Goal: Task Accomplishment & Management: Complete application form

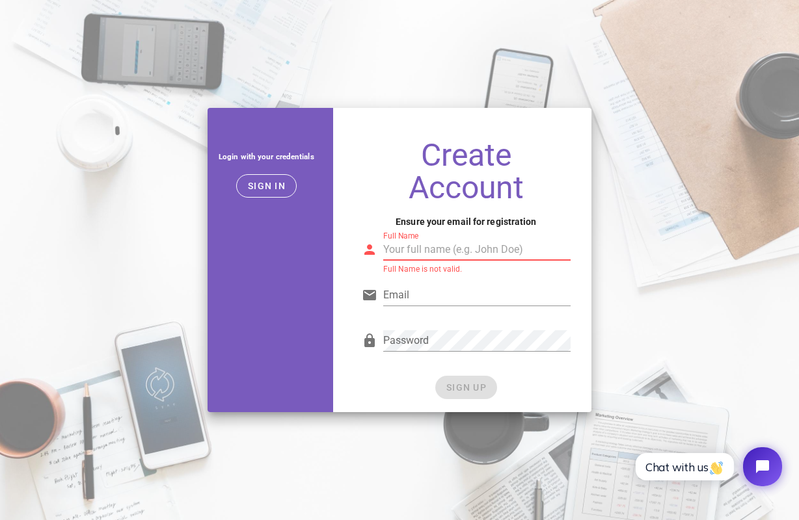
click at [461, 254] on input "Full Name" at bounding box center [476, 249] width 187 height 21
type input "[PERSON_NAME]"
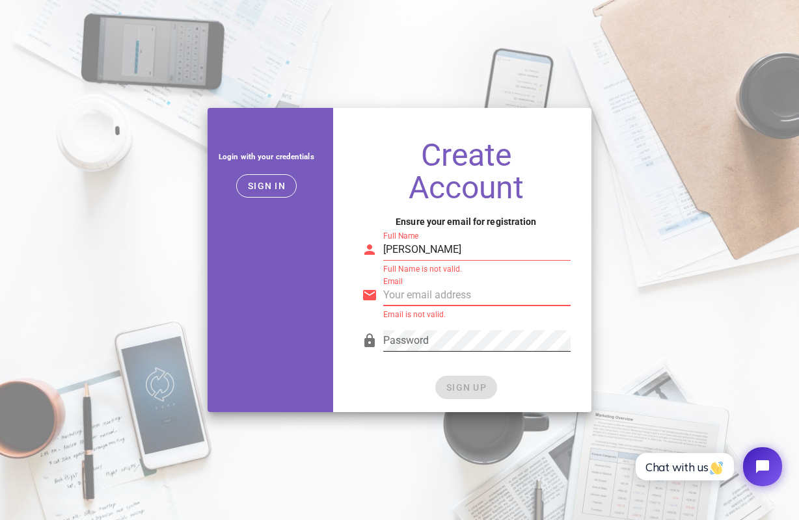
paste input "[EMAIL_ADDRESS][DOMAIN_NAME]"
type input "[EMAIL_ADDRESS][DOMAIN_NAME]"
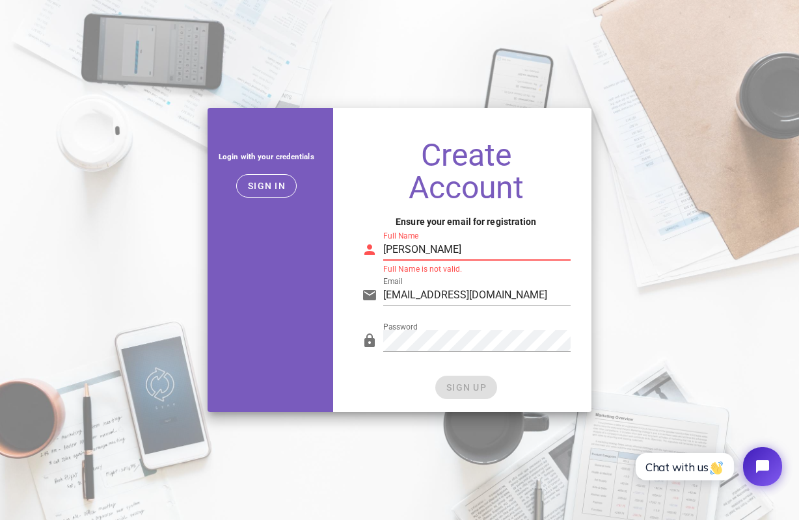
click at [457, 258] on input "[PERSON_NAME]" at bounding box center [476, 249] width 187 height 21
click at [457, 254] on input "[PERSON_NAME]" at bounding box center [476, 249] width 187 height 21
drag, startPoint x: 457, startPoint y: 252, endPoint x: 359, endPoint y: 252, distance: 98.2
click at [359, 252] on div "Full Name [PERSON_NAME] Full Name is not valid." at bounding box center [466, 247] width 224 height 53
type input "Axis Social"
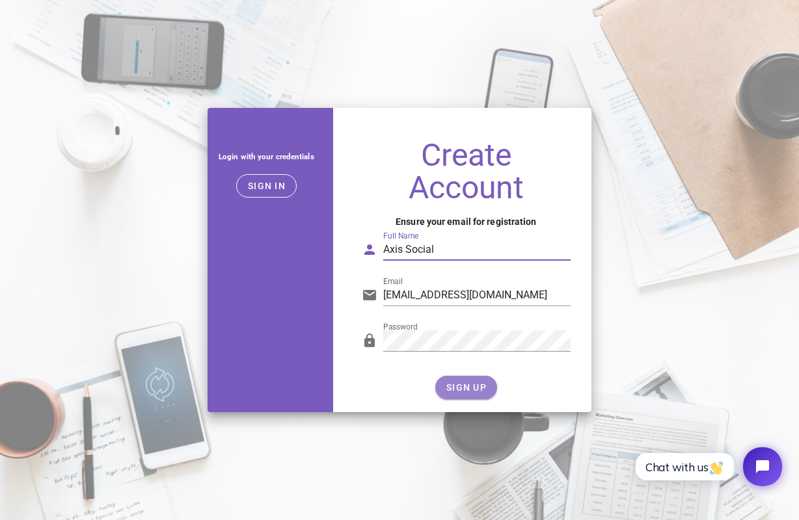
click at [460, 391] on span "SIGN UP" at bounding box center [466, 388] width 41 height 10
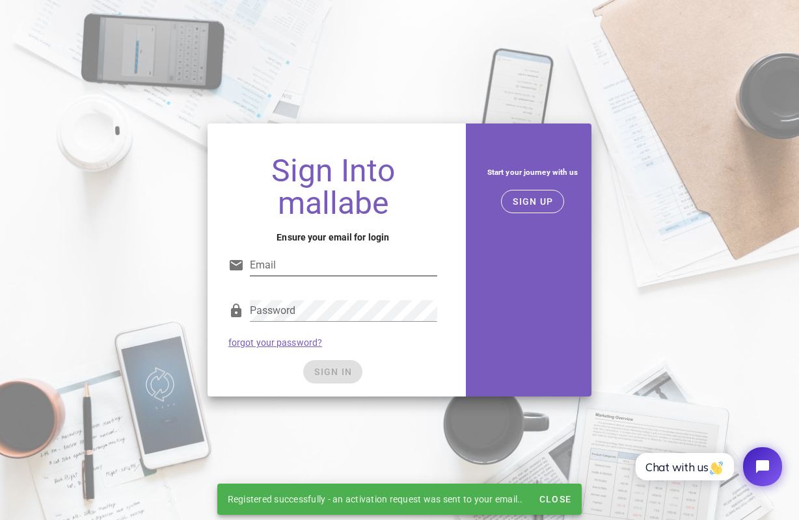
click at [391, 273] on input "Email" at bounding box center [343, 265] width 187 height 21
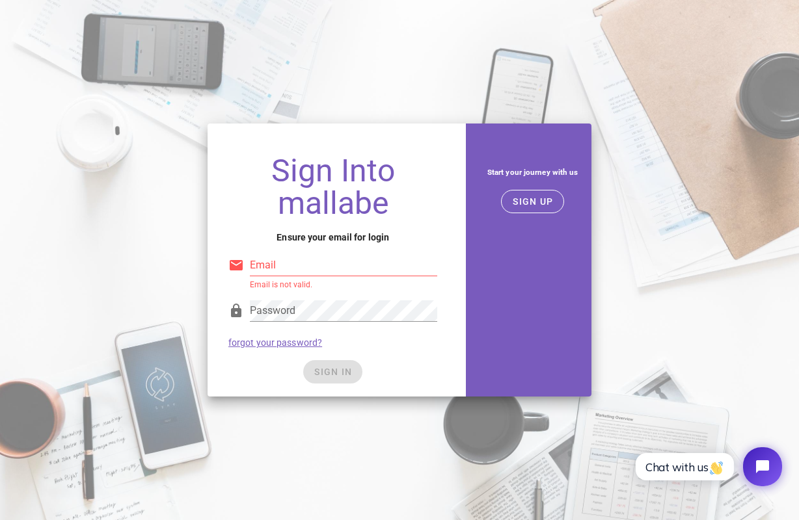
type input "axismhsocial@gmail.com"
click at [396, 372] on div "SIGN IN" at bounding box center [332, 371] width 209 height 23
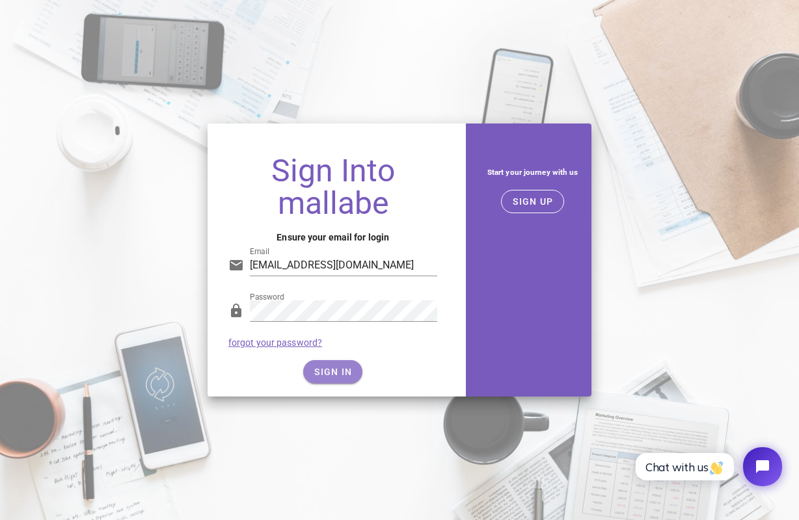
click at [315, 375] on span "SIGN IN" at bounding box center [333, 372] width 38 height 10
click at [328, 373] on span "SIGN IN" at bounding box center [333, 372] width 38 height 10
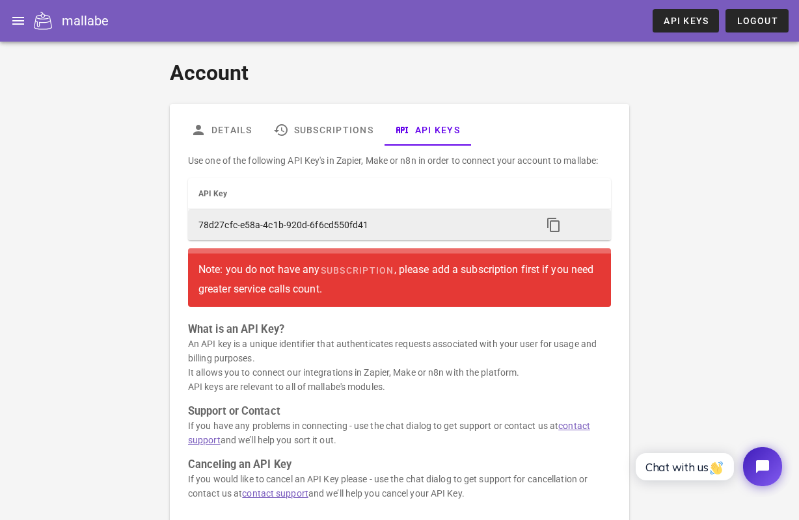
click at [324, 220] on td "78d27cfc-e58a-4c1b-920d-6f6cd550fd41" at bounding box center [360, 224] width 344 height 31
copy table "API Key"
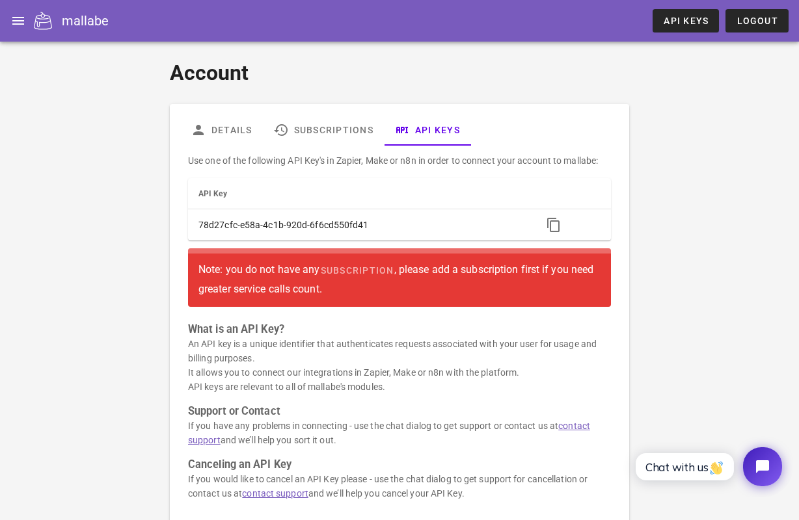
click at [44, 23] on icon at bounding box center [43, 21] width 18 height 18
click at [348, 293] on div "Note: you do not have any subscription , please add a subscription first if you…" at bounding box center [399, 278] width 402 height 38
click at [236, 133] on link "Details" at bounding box center [221, 130] width 83 height 31
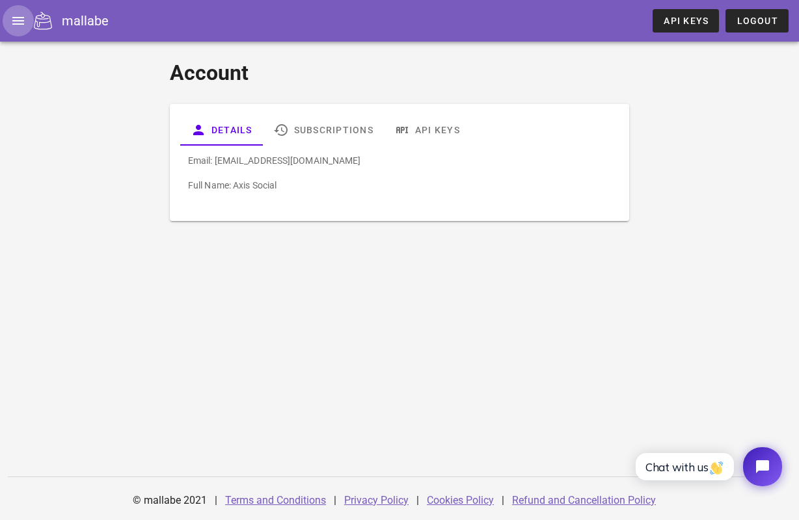
click at [14, 19] on icon "button" at bounding box center [18, 21] width 16 height 16
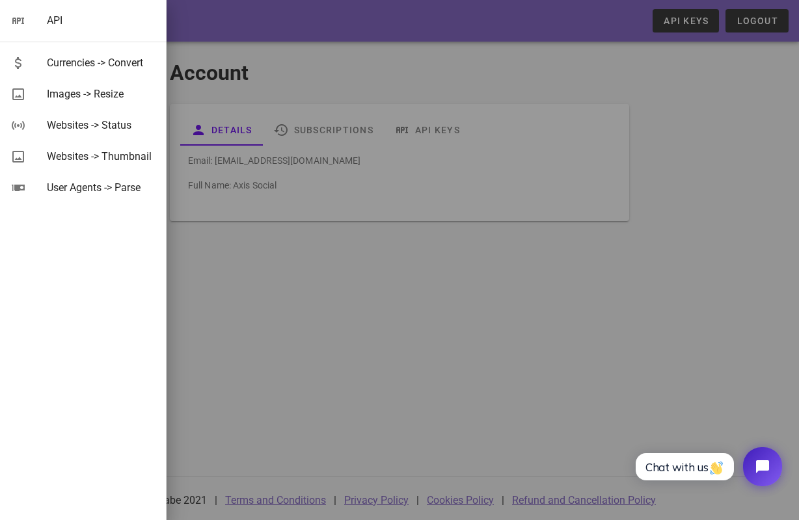
click at [218, 278] on div at bounding box center [399, 260] width 799 height 520
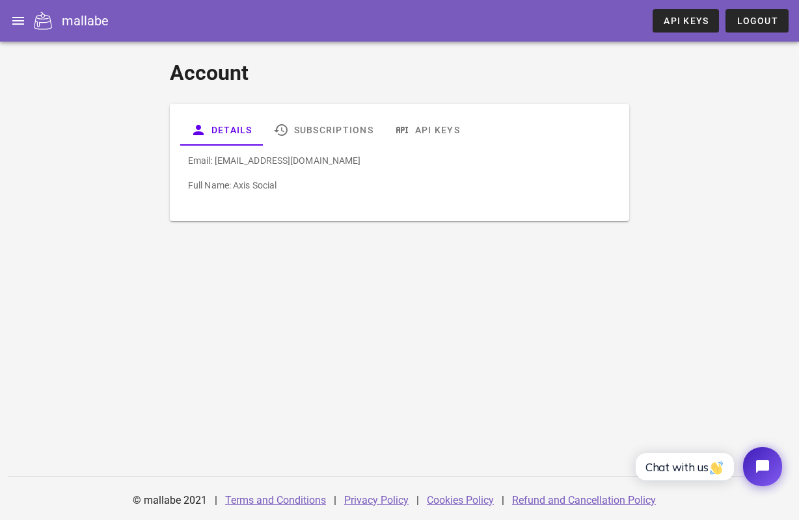
click at [87, 20] on div "mallabe" at bounding box center [85, 21] width 47 height 20
click at [39, 21] on icon at bounding box center [43, 21] width 18 height 18
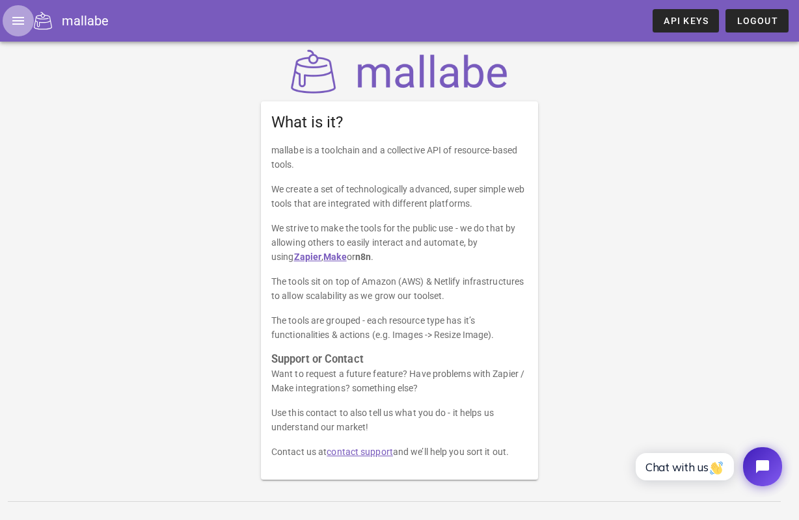
drag, startPoint x: 30, startPoint y: 17, endPoint x: 36, endPoint y: 18, distance: 6.6
click at [30, 17] on span "button" at bounding box center [18, 21] width 31 height 16
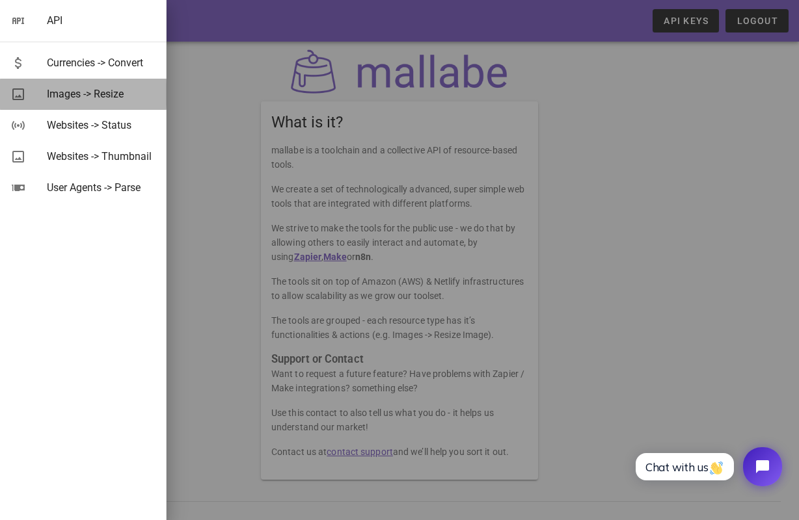
click at [95, 97] on div "Images -> Resize" at bounding box center [101, 94] width 109 height 12
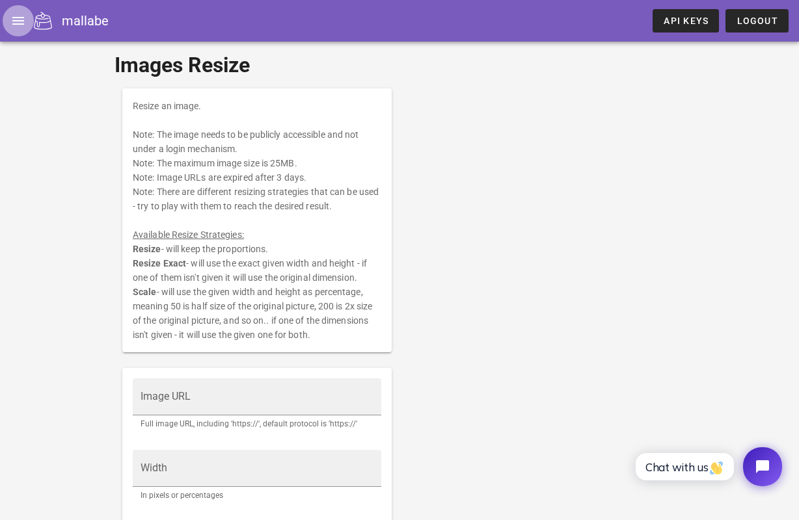
click at [21, 19] on icon "button" at bounding box center [18, 21] width 16 height 16
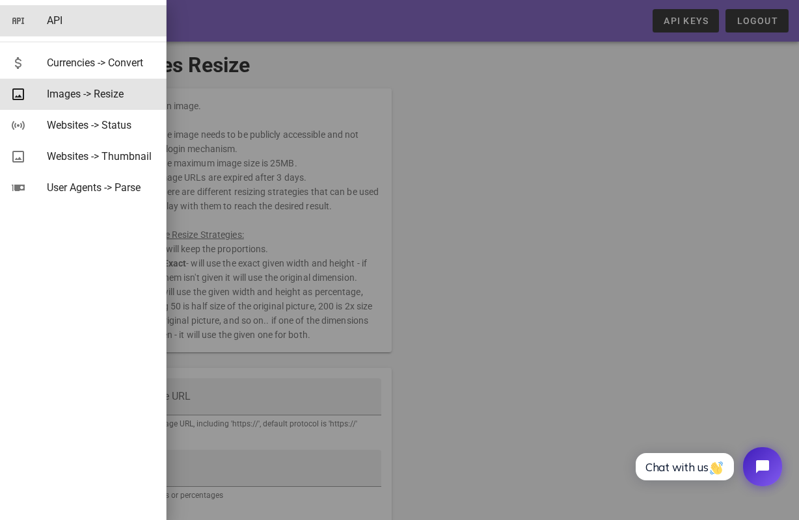
click at [57, 21] on div "API" at bounding box center [101, 20] width 109 height 12
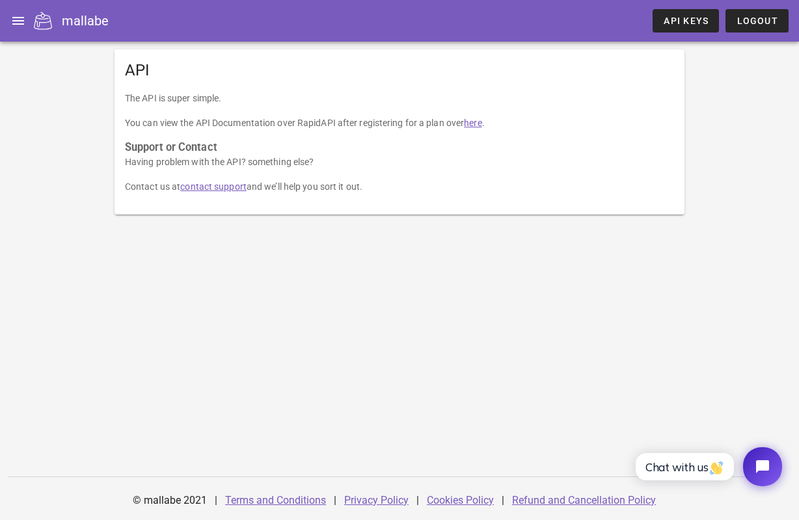
click at [479, 122] on link "here" at bounding box center [473, 123] width 18 height 10
